Goal: Communication & Community: Share content

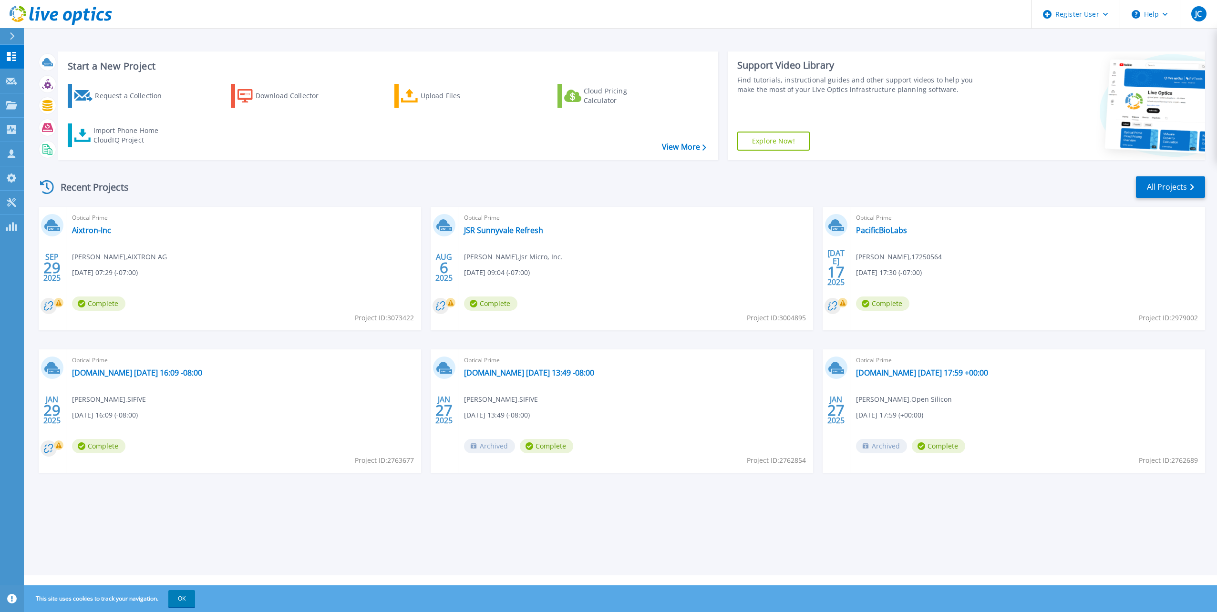
drag, startPoint x: 208, startPoint y: 279, endPoint x: 203, endPoint y: 283, distance: 6.4
click at [207, 279] on div "Optical Prime Aixtron-Inc Marcus Malinkewitz , AIXTRON AG 09/29/2025, 07:29 (-0…" at bounding box center [243, 269] width 355 height 124
click at [101, 229] on link "Aixtron-Inc" at bounding box center [91, 231] width 39 height 10
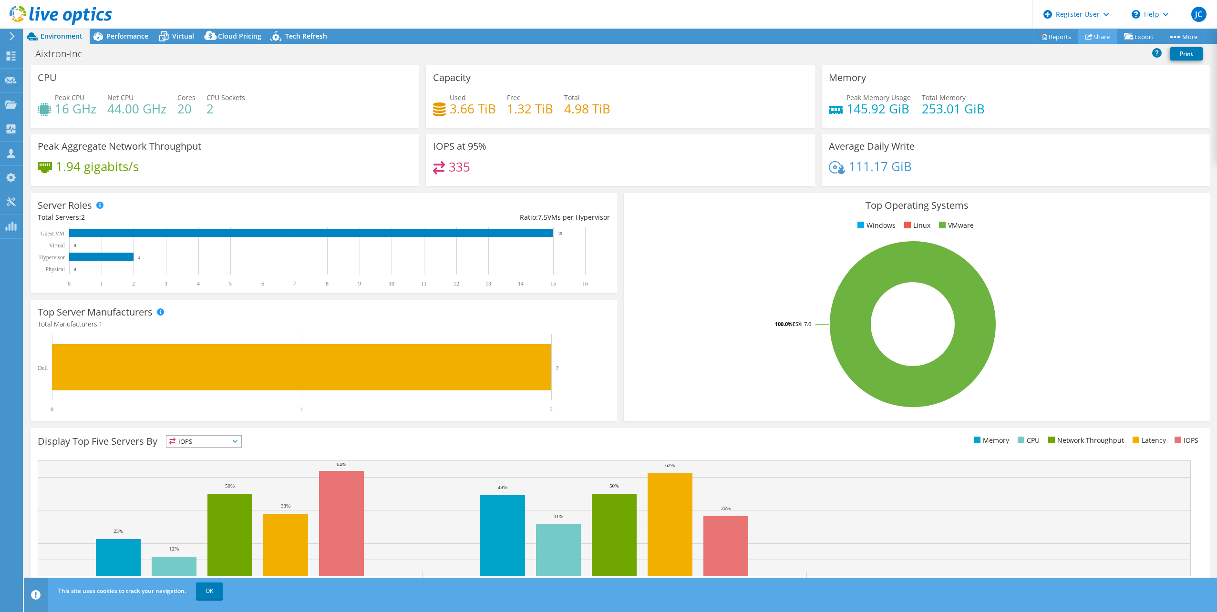
click at [1098, 39] on link "Share" at bounding box center [1097, 36] width 39 height 15
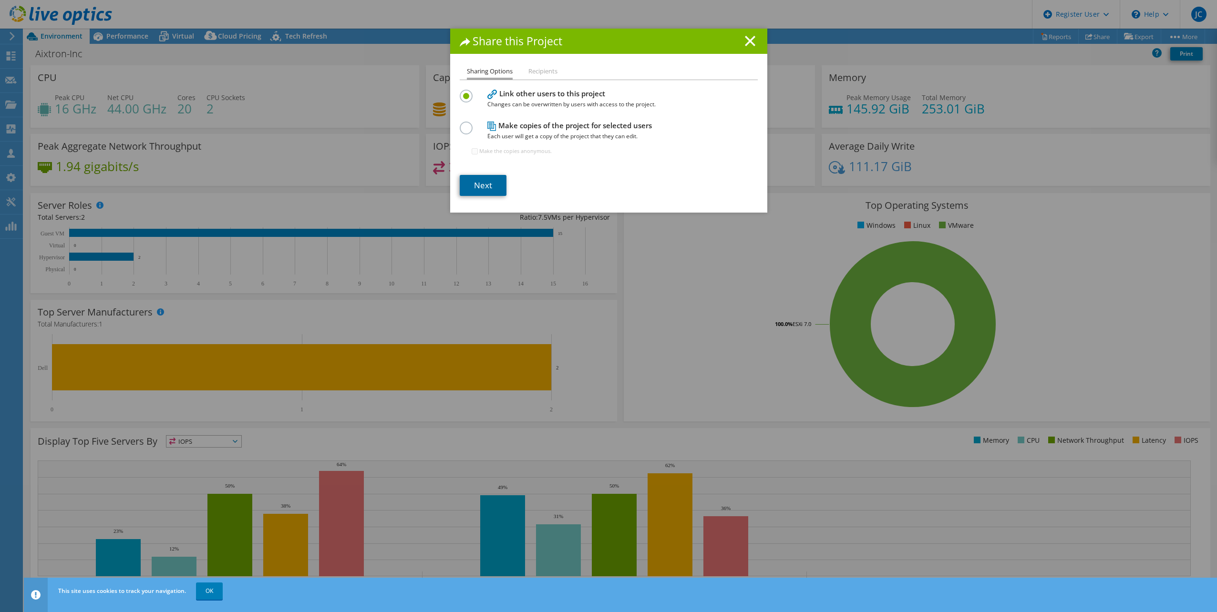
click at [481, 184] on link "Next" at bounding box center [483, 185] width 47 height 21
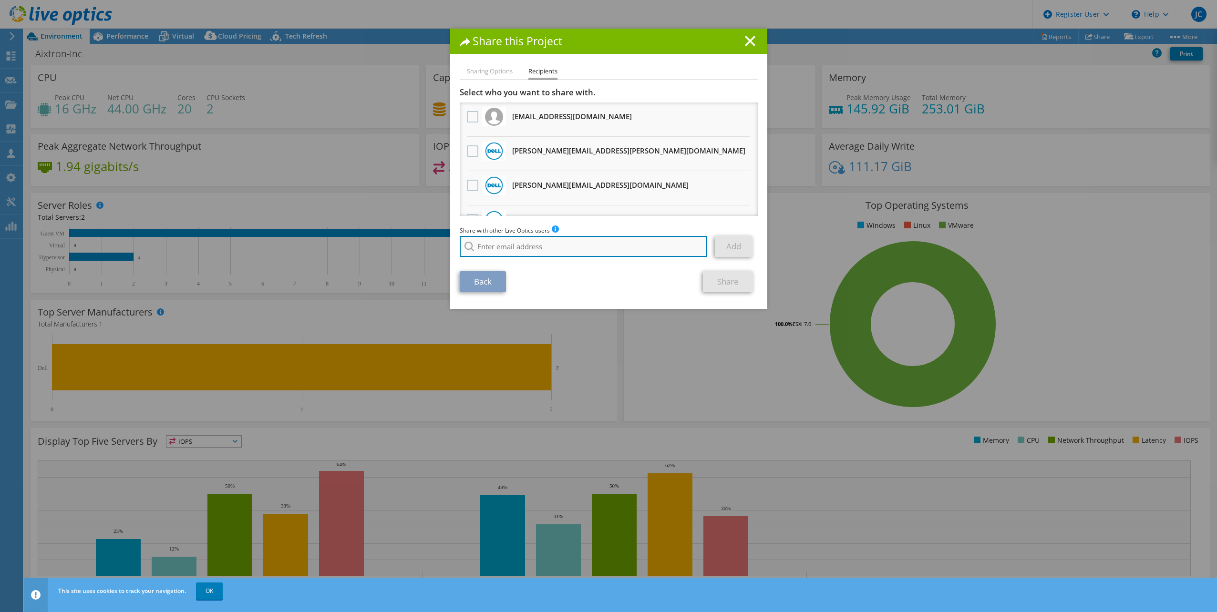
click at [493, 240] on input "search" at bounding box center [584, 246] width 248 height 21
paste input "[EMAIL_ADDRESS][DOMAIN_NAME]"
type input "[EMAIL_ADDRESS][DOMAIN_NAME]"
click at [542, 275] on div "Back Share" at bounding box center [609, 281] width 298 height 21
click at [722, 245] on link "Add" at bounding box center [734, 246] width 38 height 21
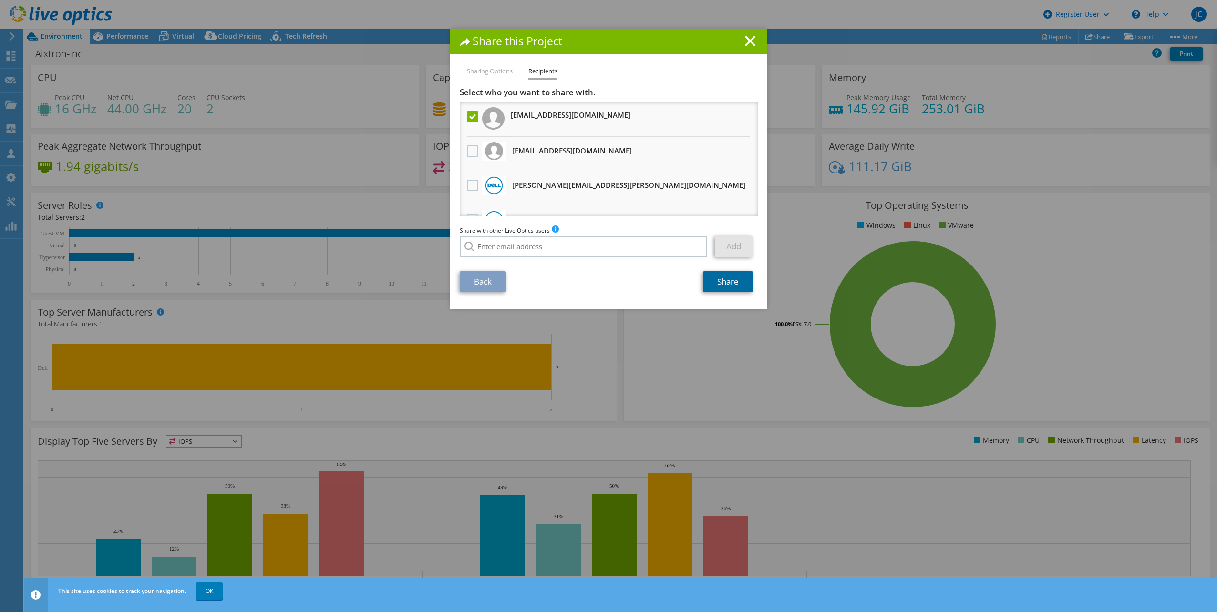
click at [733, 279] on link "Share" at bounding box center [728, 281] width 50 height 21
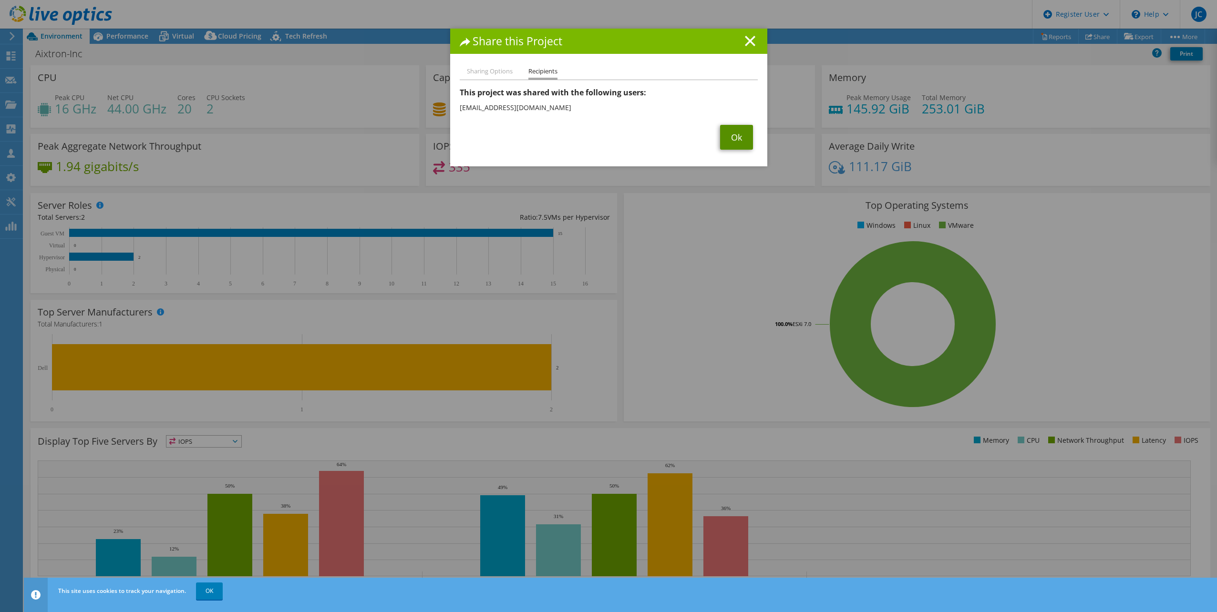
click at [741, 143] on link "Ok" at bounding box center [736, 137] width 33 height 25
